Goal: Task Accomplishment & Management: Manage account settings

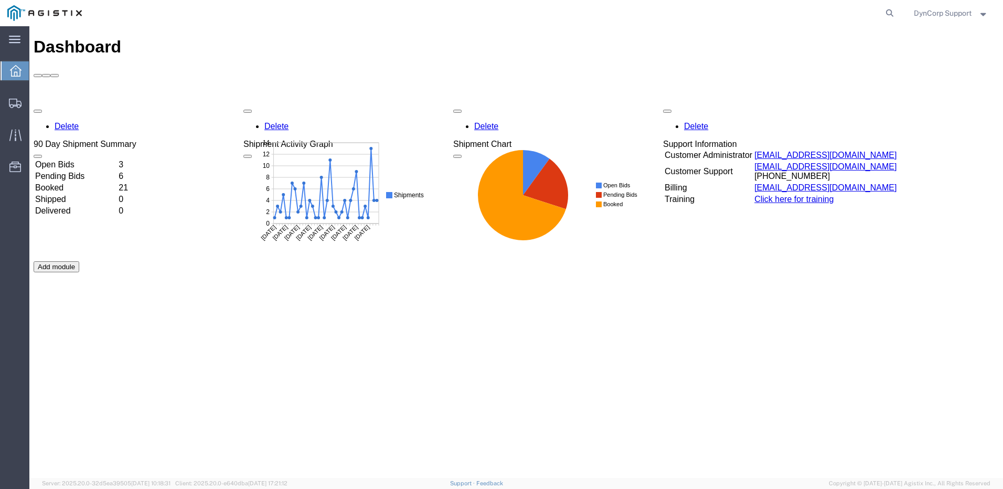
drag, startPoint x: 284, startPoint y: 244, endPoint x: 195, endPoint y: 187, distance: 105.8
click at [283, 243] on div "Delete 90 Day Shipment Summary Open Bids 3 Pending Bids 6 Booked 21 Shipped 0 D…" at bounding box center [516, 261] width 965 height 315
click at [80, 159] on td "Open Bids" at bounding box center [76, 164] width 82 height 10
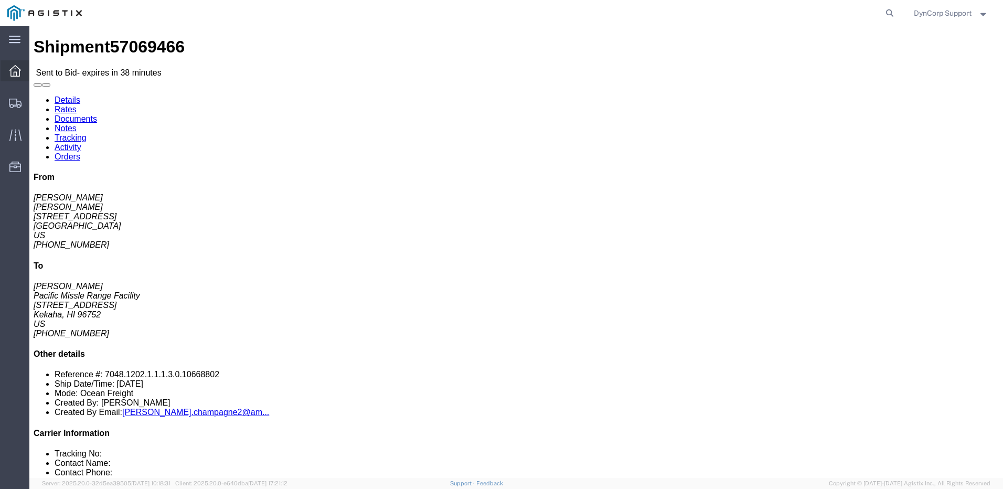
click at [10, 69] on icon at bounding box center [15, 71] width 12 height 12
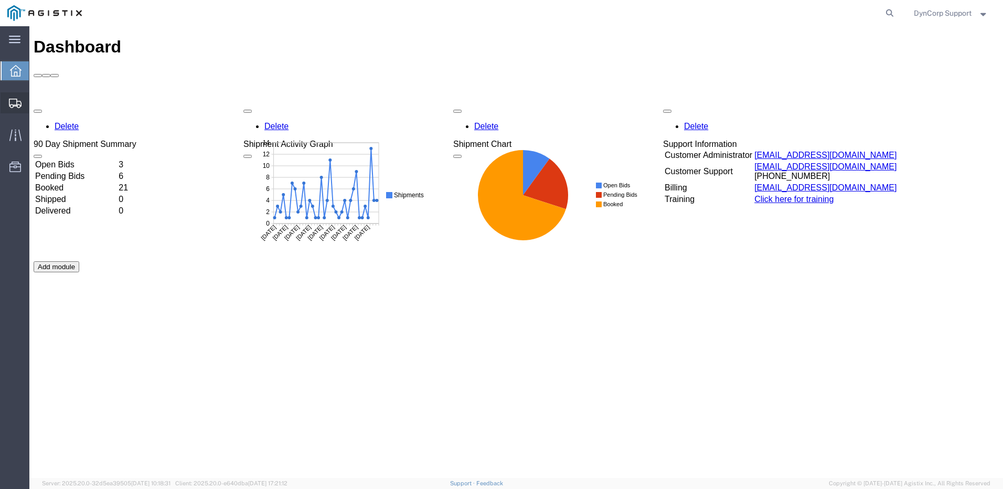
click at [19, 101] on icon at bounding box center [15, 103] width 13 height 9
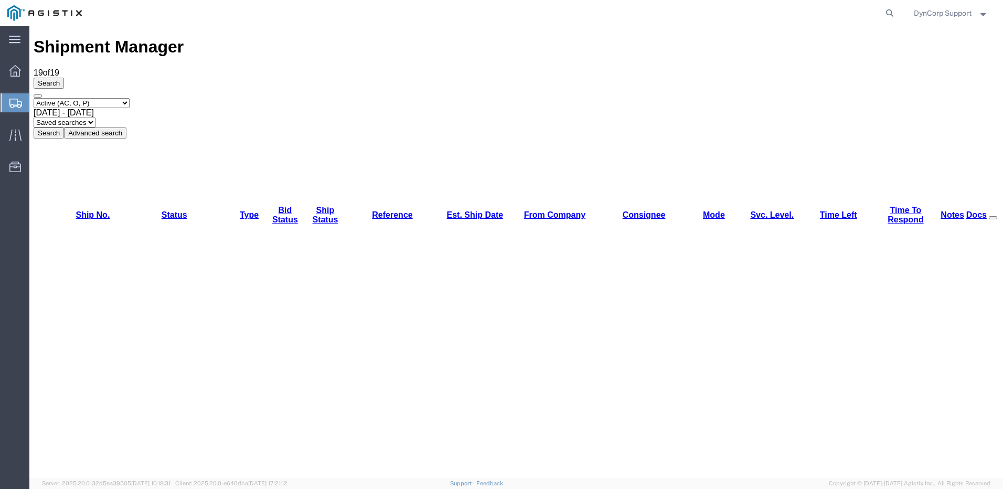
click at [508, 98] on div "Select status Active (AC, O, P) All Approved Awaiting Confirmation (AC) Booked …" at bounding box center [516, 118] width 965 height 40
drag, startPoint x: 103, startPoint y: 430, endPoint x: 70, endPoint y: 433, distance: 33.7
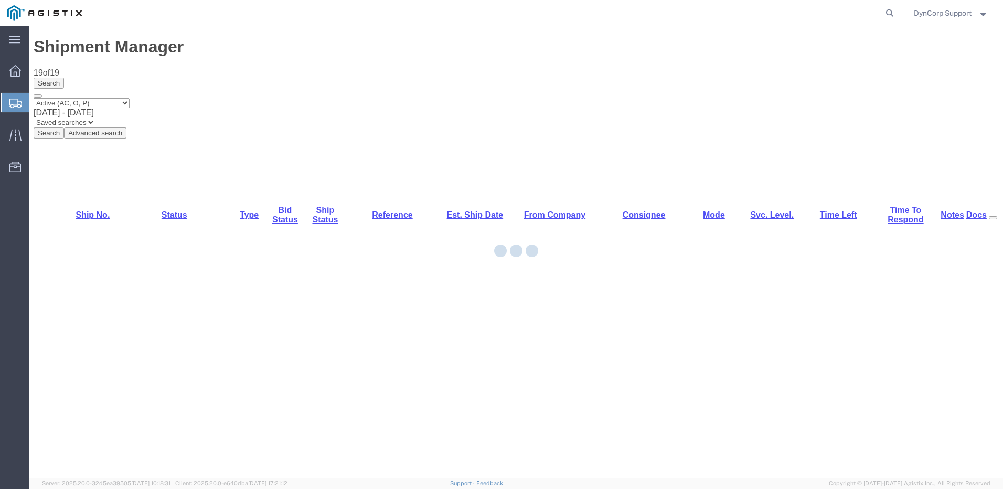
copy link "56778278"
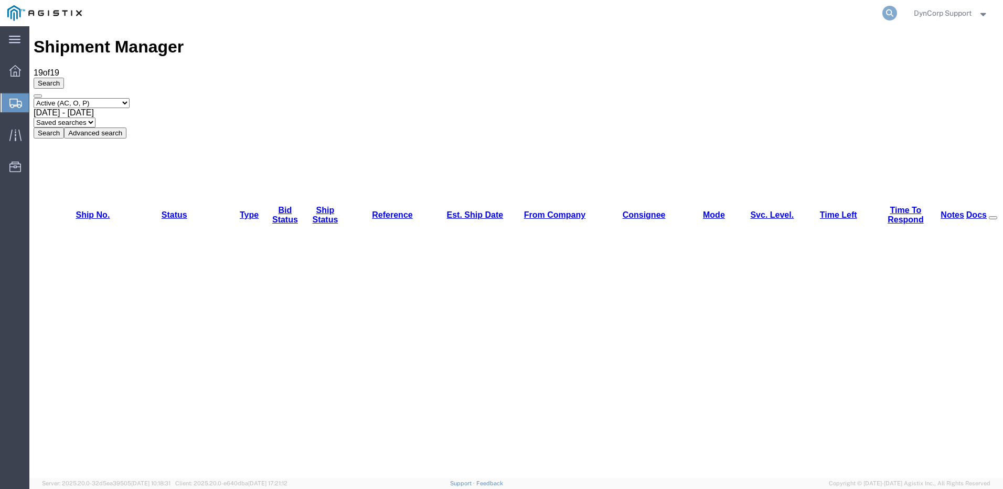
click at [887, 15] on icon at bounding box center [889, 13] width 15 height 15
type input "57037184"
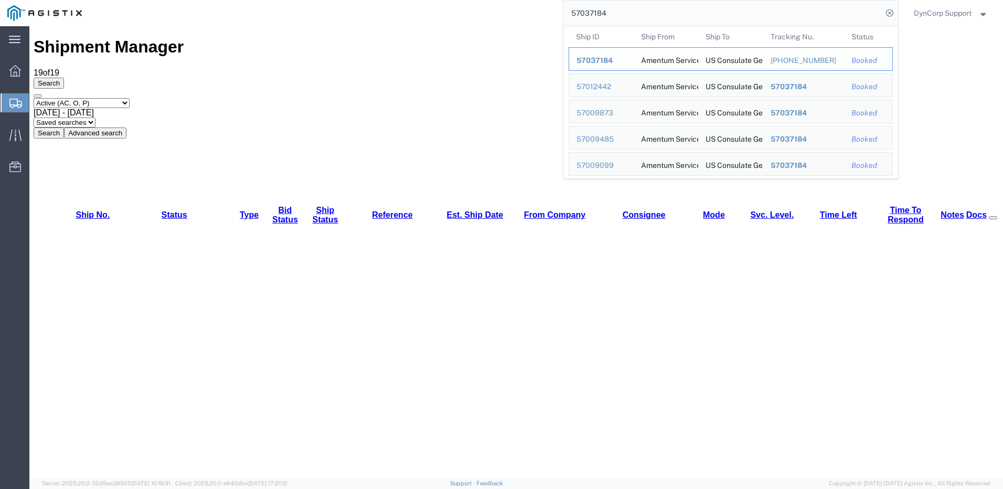
click at [633, 52] on td "Ship From Amentum Services, Inc" at bounding box center [665, 59] width 65 height 24
click at [597, 65] on div "57037184" at bounding box center [602, 60] width 50 height 11
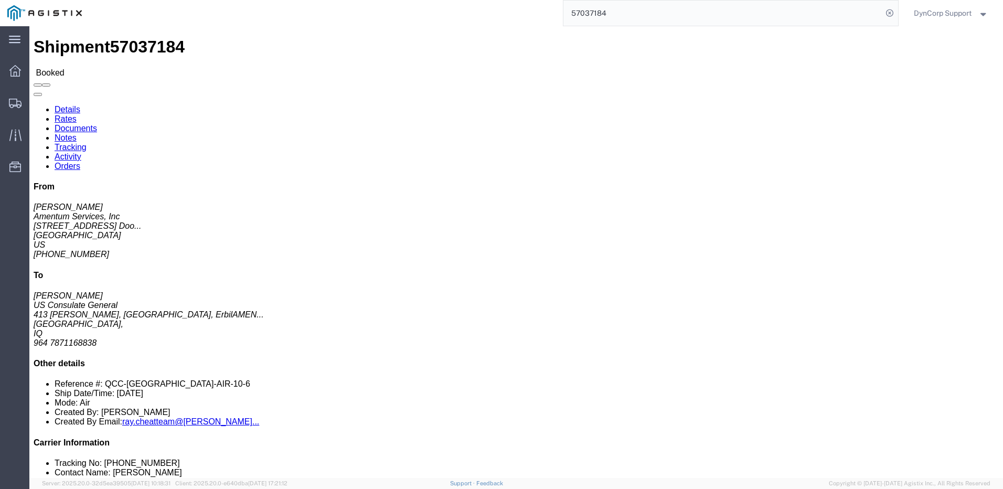
click span "Crate(s)"
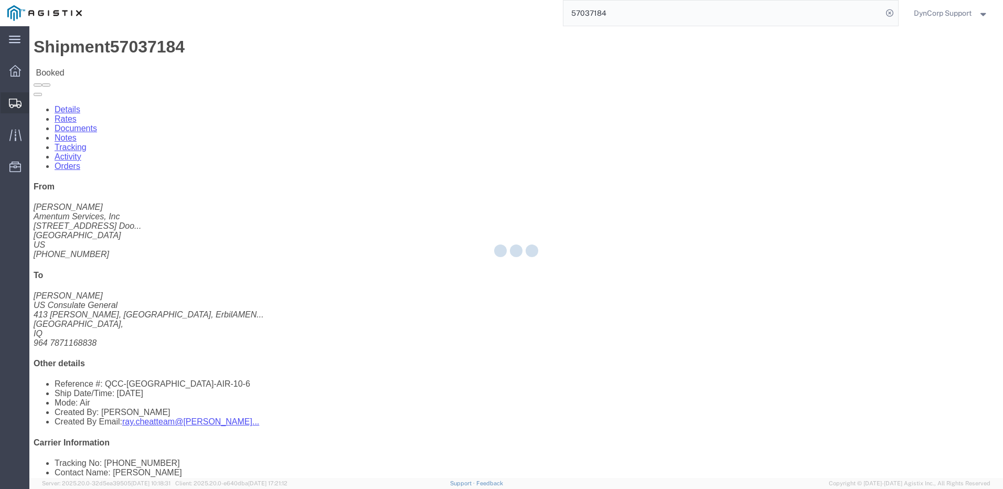
click at [10, 103] on icon at bounding box center [15, 103] width 13 height 9
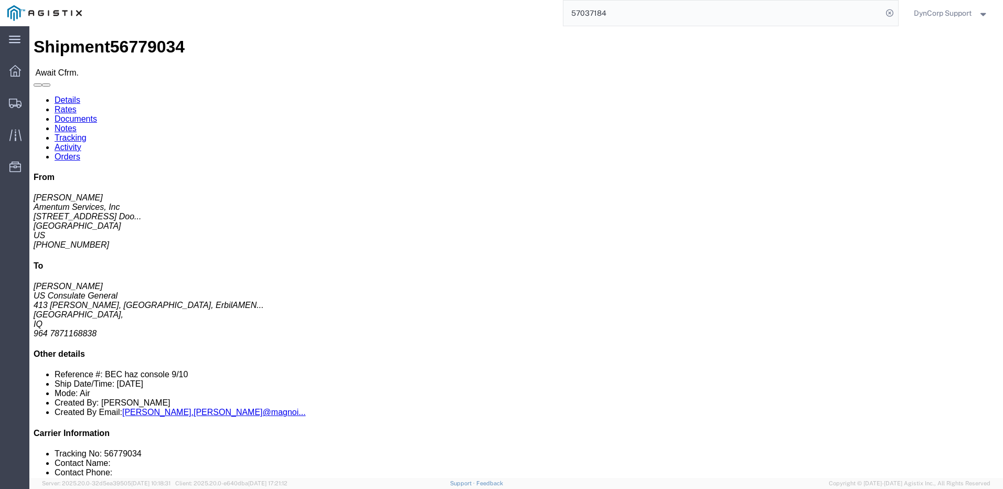
click link "Confirm"
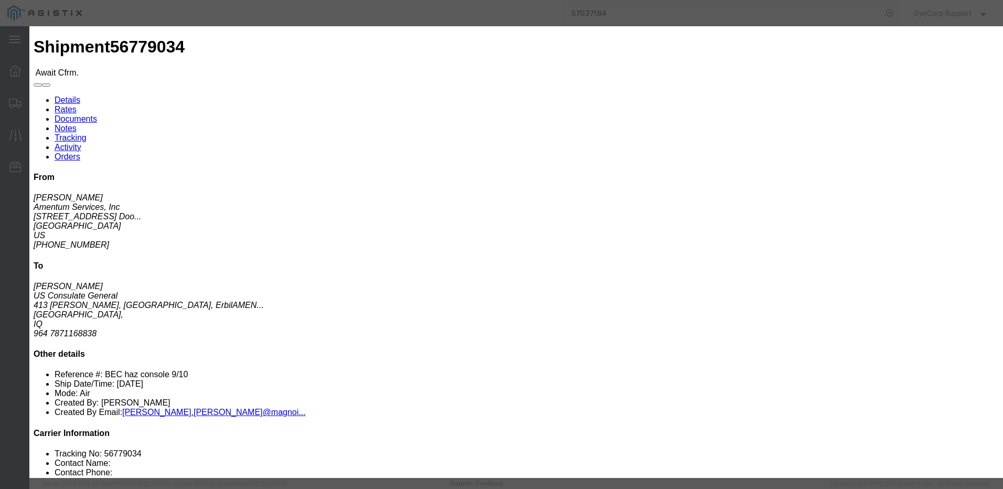
click input "text"
type input "501-1881 6394"
type input "Esmeralda Chaparro"
type input "4699426889"
click td "27"
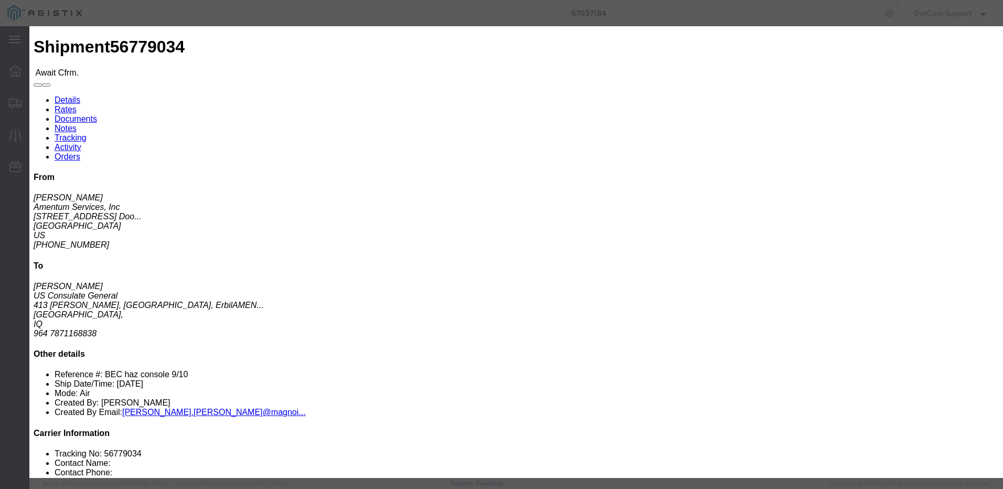
click input "10/27/2025"
click td "3"
type input "11/03/2025"
click button "Submit"
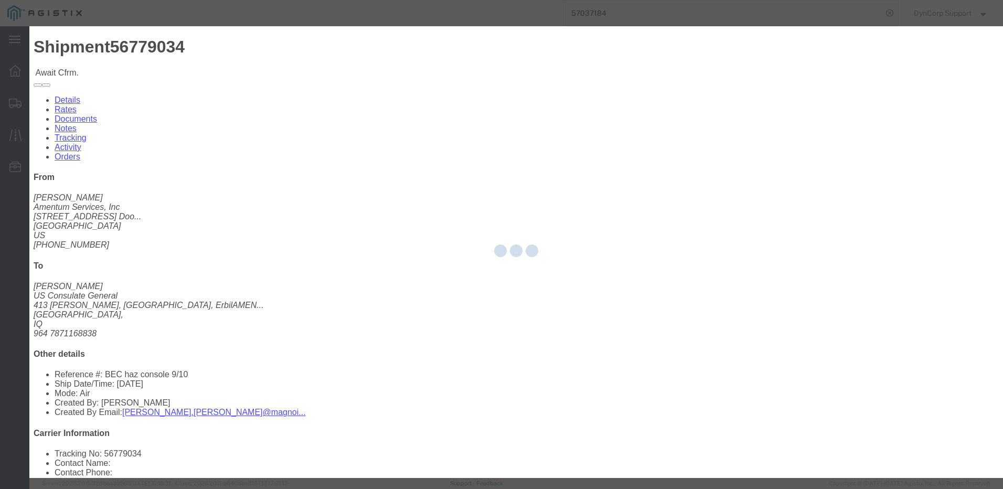
click at [637, 354] on div at bounding box center [516, 252] width 974 height 452
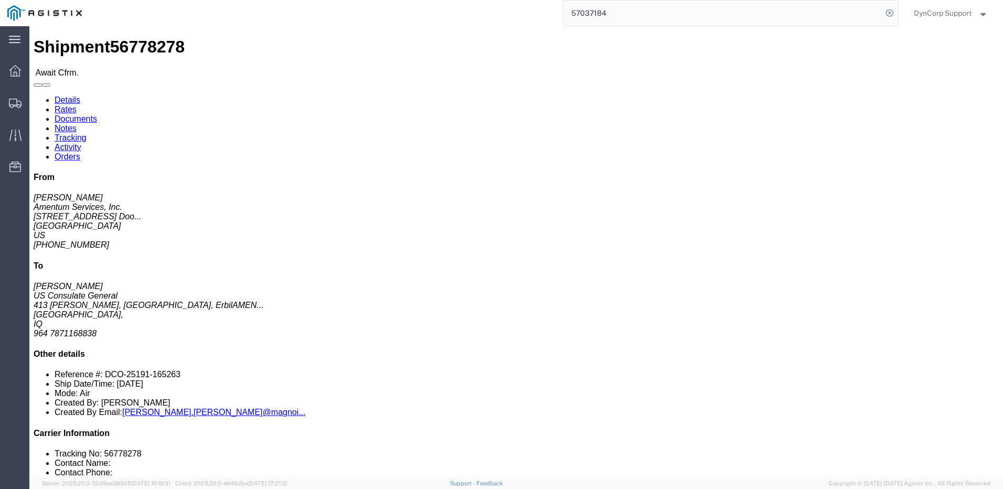
click link "Confirm"
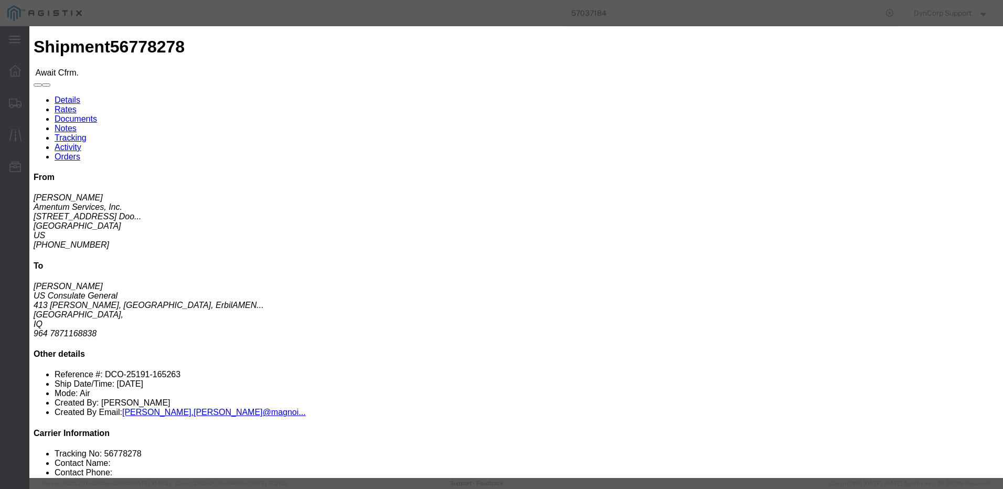
click input "text"
type input "501-1881 6405"
click input "text"
type input "Esmeralda Chaparro"
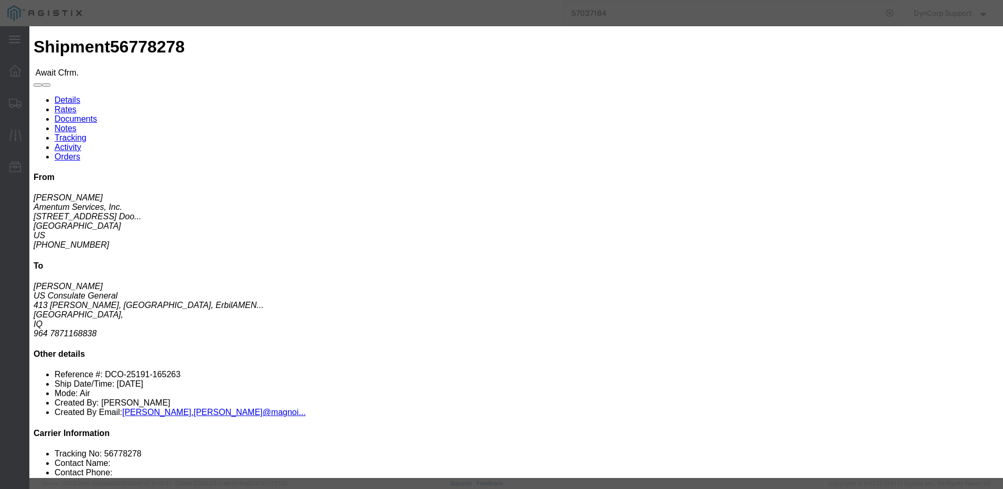
type input "4699426889"
click div "Confirmation Details Use my profile Bill of Lading Number 501-1881 6405 Person …"
click input "[DATE]"
click td "4"
type input "11/04/2025"
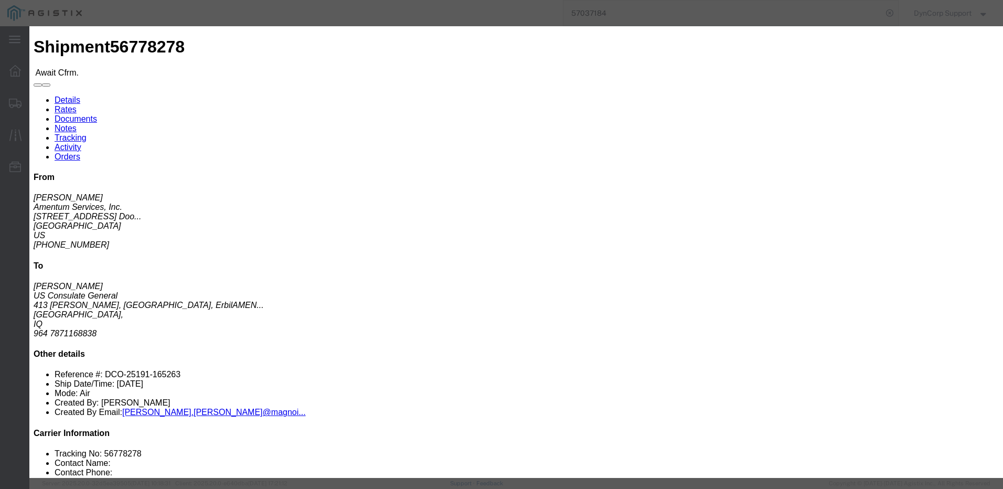
click button "Submit"
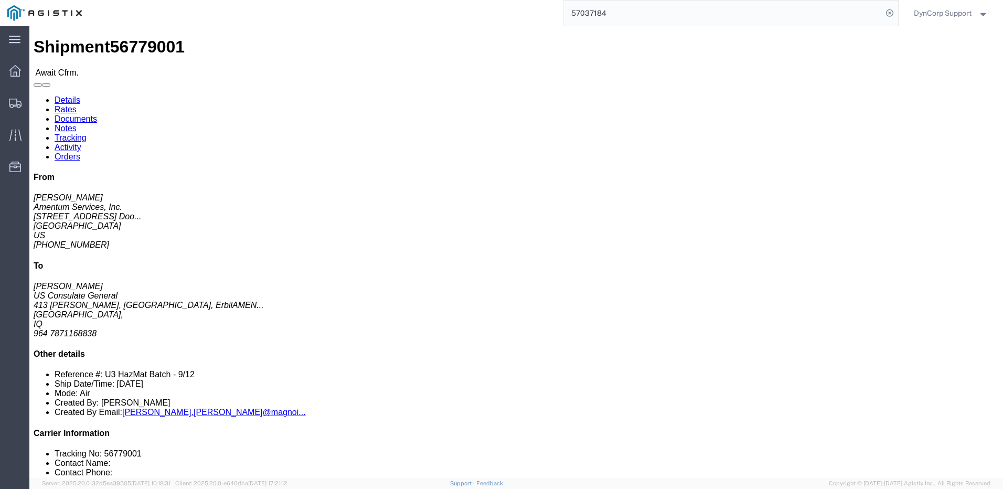
click link "Confirm"
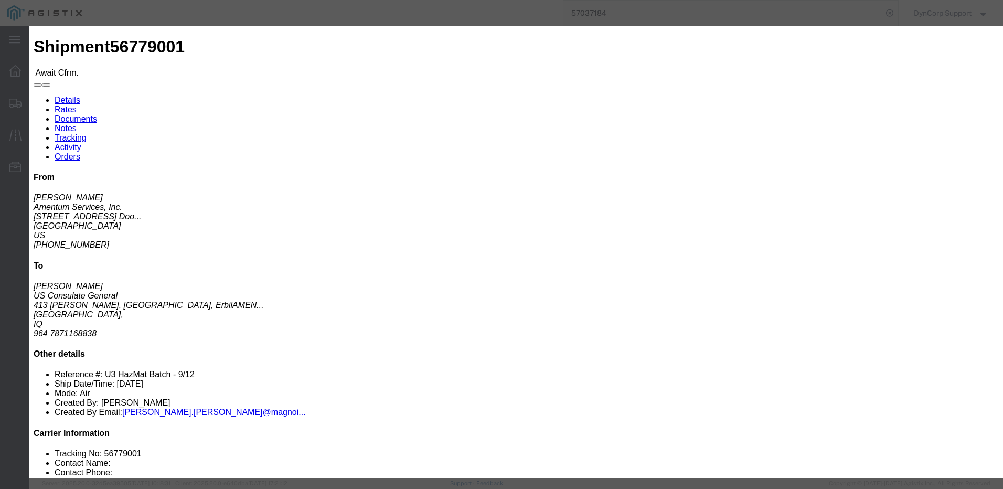
click input "text"
type input "501-1910 3280"
click input "text"
type input "Esmeralda Chaparro"
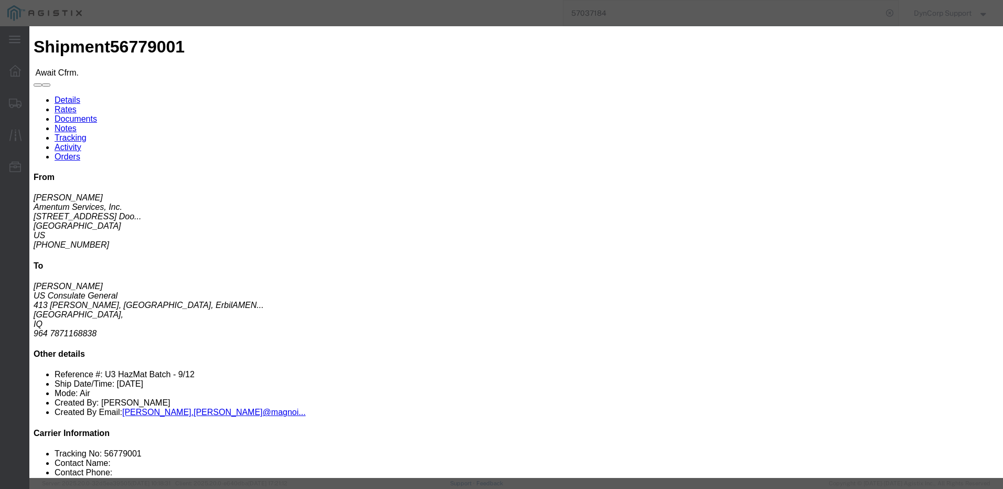
type input "4699426889"
click div "Confirmation Details Use my profile Bill of Lading Number 501-1910 3280 Person …"
click input "[DATE]"
click td "3"
type input "11/03/2025"
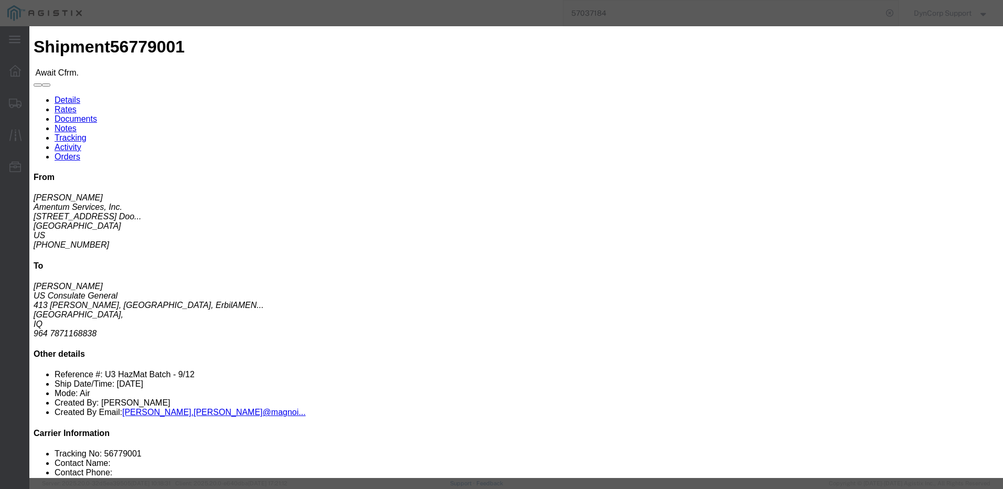
click div "Confirmation Details Use my profile Bill of Lading Number 501-1910 3280 Person …"
click button "Submit"
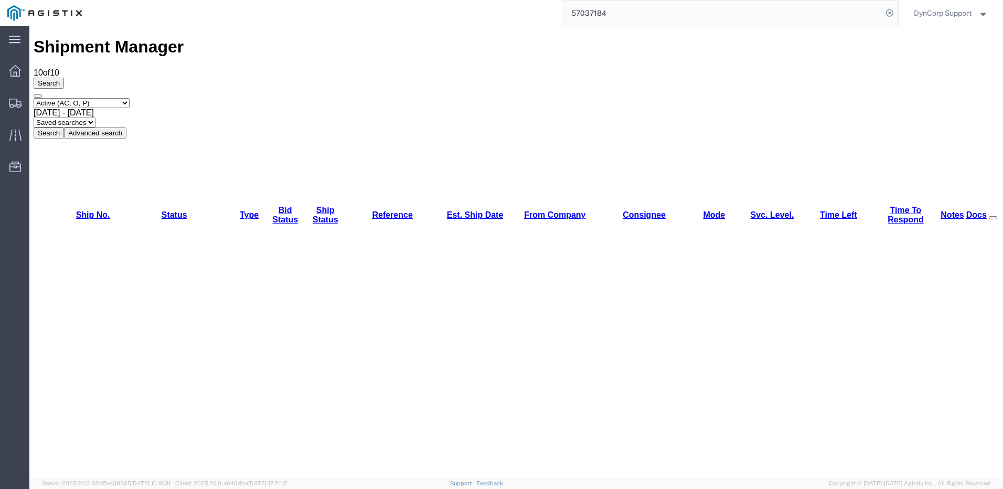
click at [984, 15] on strong "button" at bounding box center [983, 13] width 9 height 4
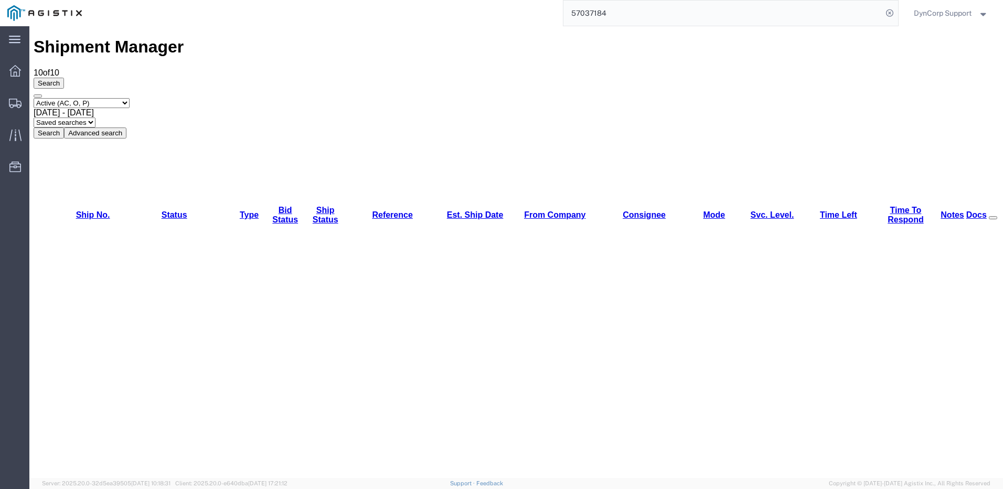
click at [985, 11] on strong "button" at bounding box center [983, 13] width 9 height 4
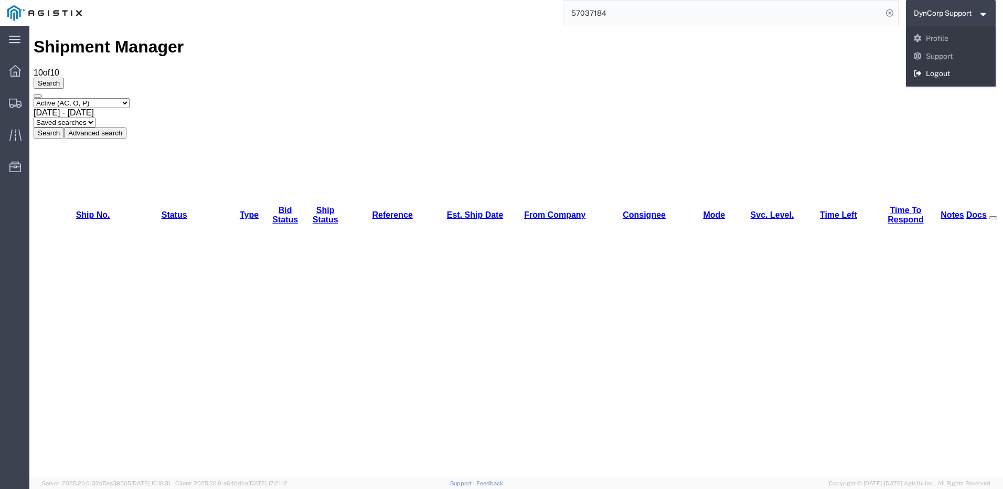
click at [944, 76] on link "Logout" at bounding box center [951, 74] width 90 height 18
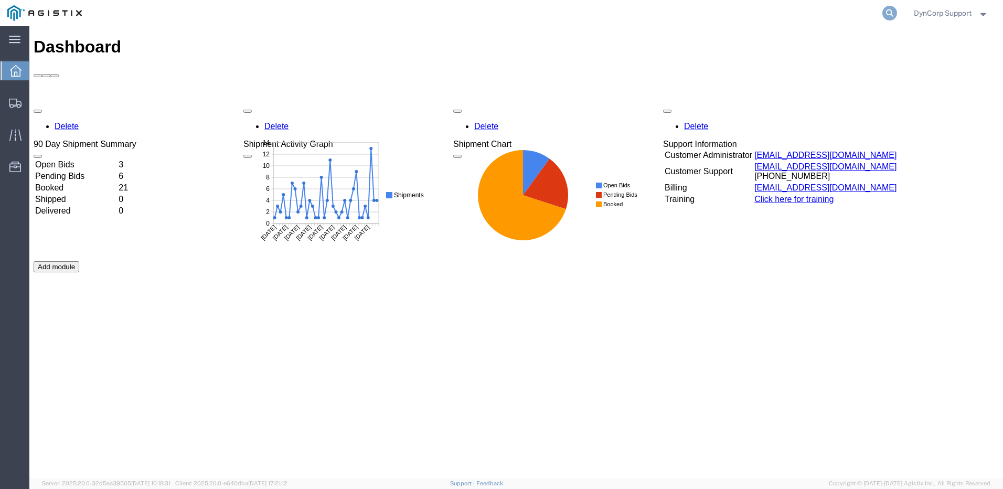
click at [890, 15] on icon at bounding box center [889, 13] width 15 height 15
paste input "57067259"
type input "57067259"
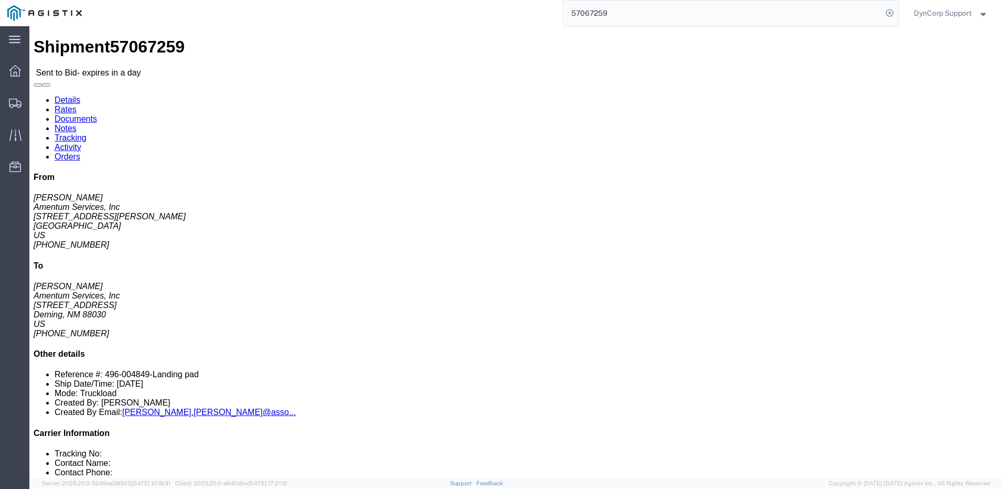
drag, startPoint x: 621, startPoint y: 14, endPoint x: 526, endPoint y: 18, distance: 95.1
click at [526, 18] on div "57067259" at bounding box center [493, 13] width 809 height 26
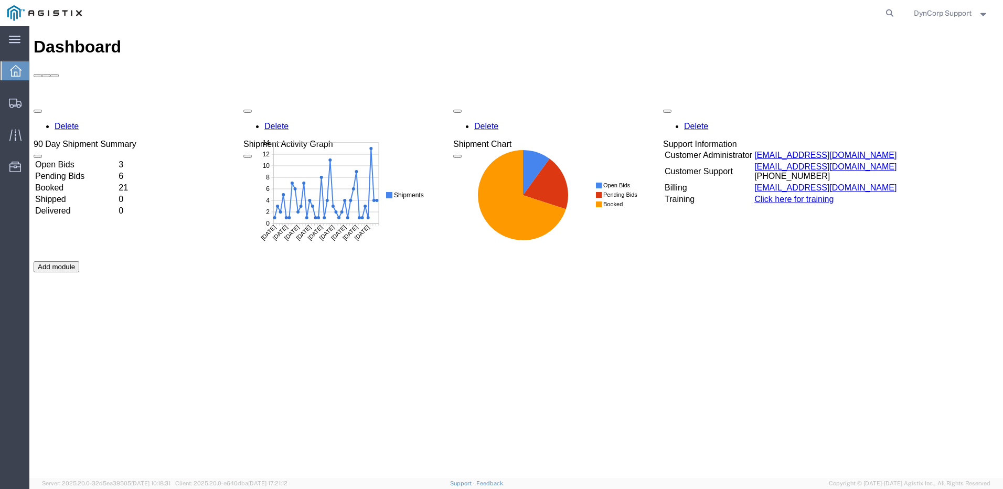
click at [879, 14] on agx-global-search at bounding box center [731, 13] width 336 height 26
drag, startPoint x: 887, startPoint y: 14, endPoint x: 836, endPoint y: 24, distance: 52.0
click at [888, 14] on icon at bounding box center [889, 13] width 15 height 15
paste input "56779034"
type input "56779034"
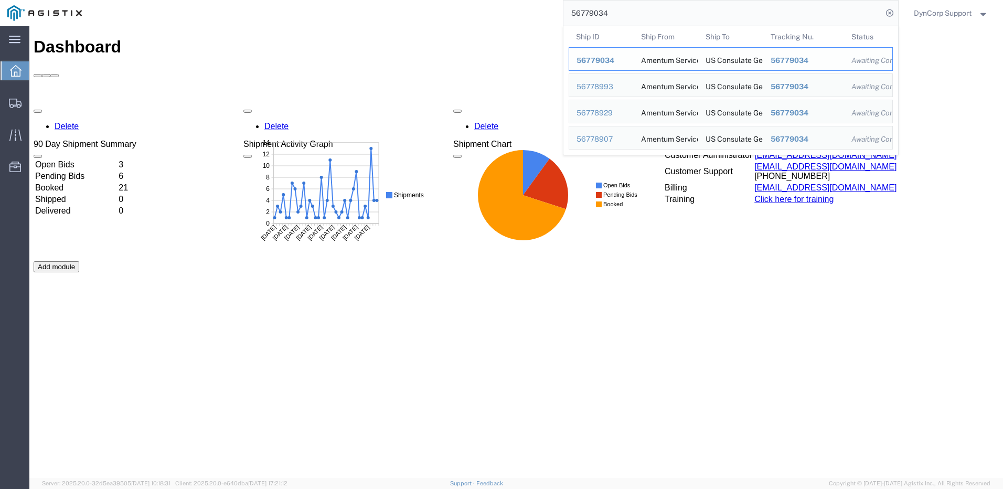
click at [594, 51] on td "Ship ID 56779034" at bounding box center [601, 59] width 65 height 24
click at [602, 60] on span "56779034" at bounding box center [596, 60] width 38 height 8
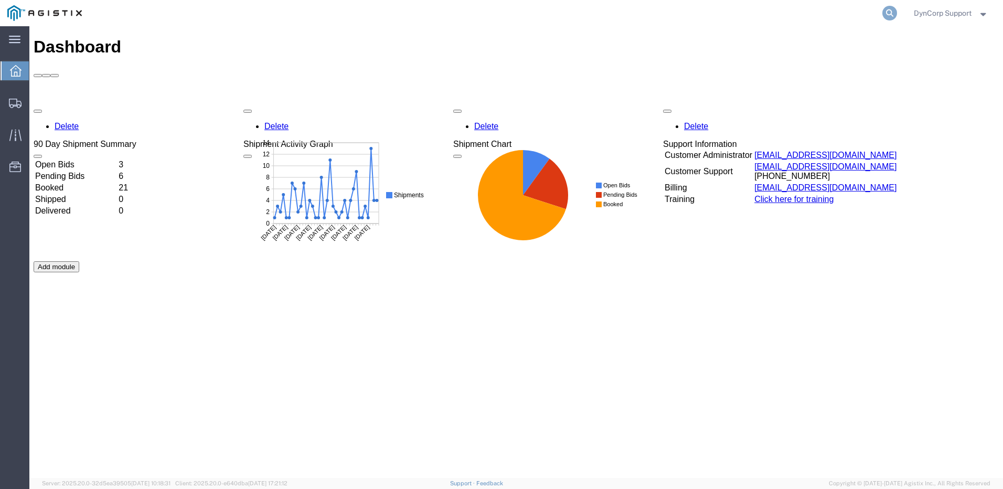
click at [888, 9] on icon at bounding box center [889, 13] width 15 height 15
paste input "56778278"
type input "56778278"
